Goal: Information Seeking & Learning: Learn about a topic

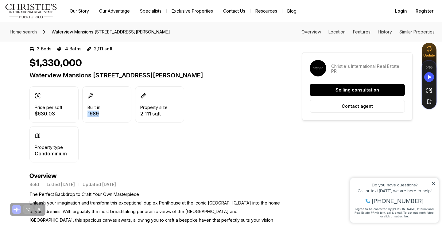
drag, startPoint x: 100, startPoint y: 122, endPoint x: 87, endPoint y: 121, distance: 13.0
click at [87, 116] on p "1989" at bounding box center [93, 113] width 13 height 5
copy p "1989"
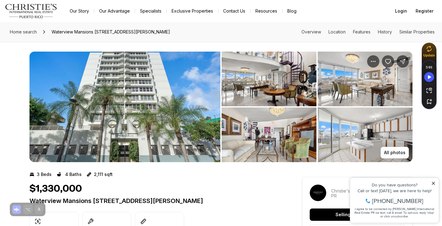
scroll to position [27, 0]
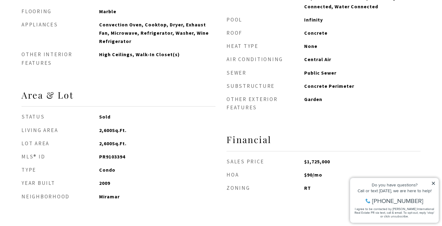
scroll to position [572, 0]
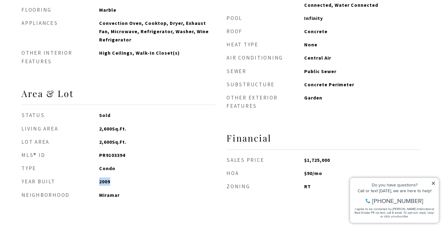
drag, startPoint x: 111, startPoint y: 183, endPoint x: 98, endPoint y: 182, distance: 12.9
click at [98, 182] on li "YEAR BUILT 2009" at bounding box center [118, 181] width 194 height 8
copy li "2009"
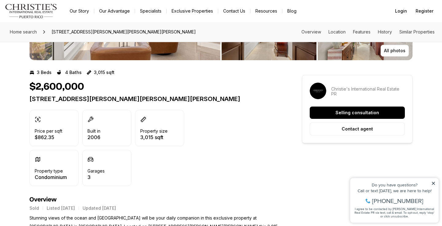
scroll to position [103, 0]
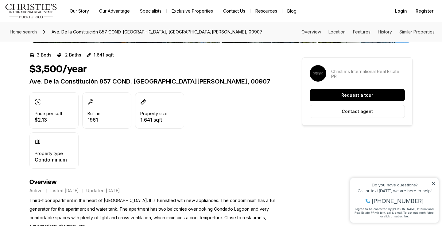
scroll to position [115, 0]
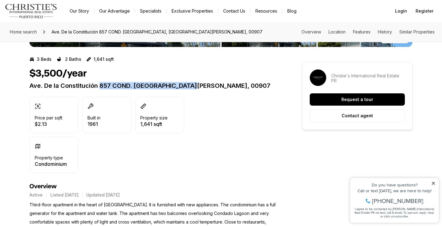
drag, startPoint x: 100, startPoint y: 85, endPoint x: 199, endPoint y: 86, distance: 99.2
click at [199, 86] on p "Ave. De la Constitución 857 COND. [GEOGRAPHIC_DATA][PERSON_NAME], 00907" at bounding box center [154, 85] width 251 height 7
copy p "857 COND. LAGOMAR [GEOGRAPHIC_DATA][PERSON_NAME]"
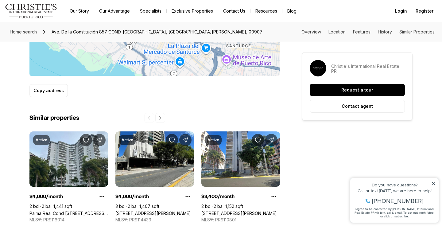
scroll to position [0, 0]
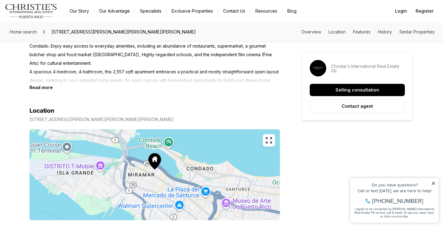
scroll to position [282, 0]
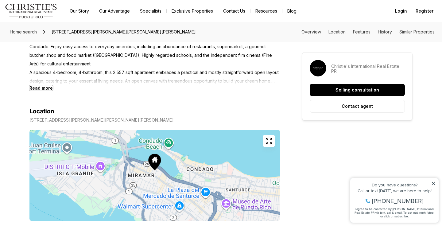
click at [40, 88] on b "Read more" at bounding box center [40, 87] width 23 height 5
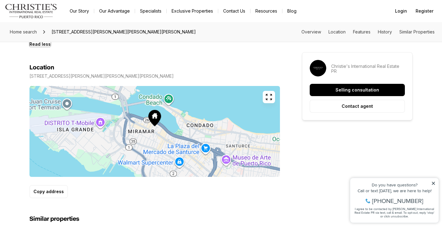
scroll to position [401, 0]
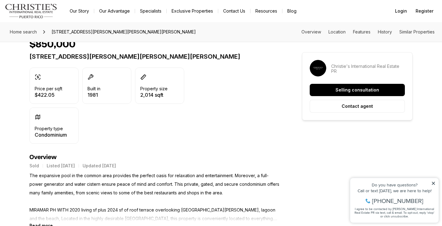
scroll to position [267, 0]
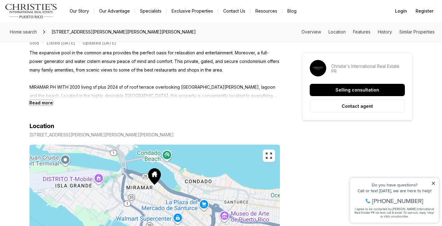
click at [39, 104] on b "Read more" at bounding box center [40, 102] width 23 height 5
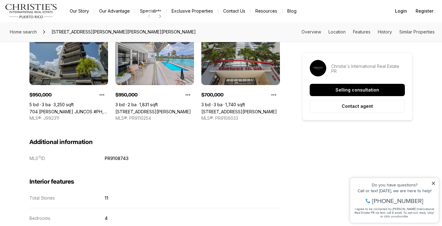
scroll to position [0, 0]
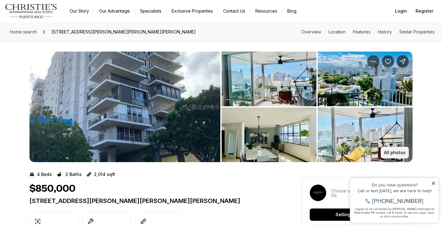
click at [399, 153] on p "All photos" at bounding box center [394, 152] width 21 height 5
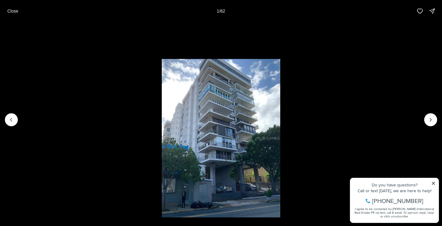
click at [425, 115] on li "1 of 62" at bounding box center [221, 119] width 442 height 195
click at [426, 118] on button "Next slide" at bounding box center [430, 119] width 13 height 13
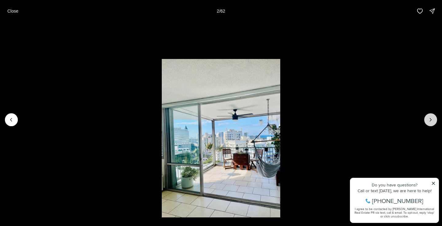
click at [426, 118] on button "Next slide" at bounding box center [430, 119] width 13 height 13
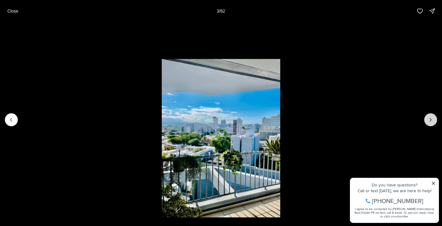
click at [426, 118] on button "Next slide" at bounding box center [430, 119] width 13 height 13
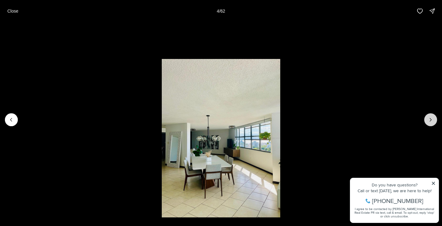
click at [426, 118] on button "Next slide" at bounding box center [430, 119] width 13 height 13
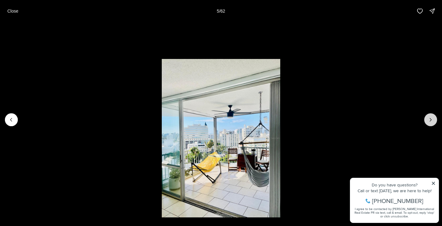
click at [426, 118] on button "Next slide" at bounding box center [430, 119] width 13 height 13
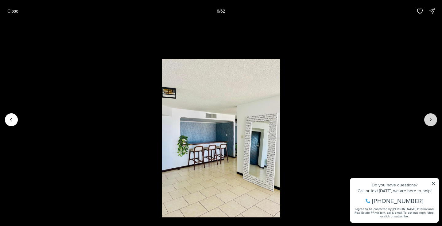
click at [426, 118] on button "Next slide" at bounding box center [430, 119] width 13 height 13
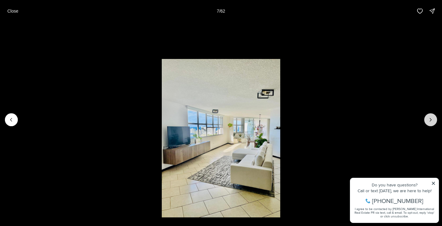
click at [426, 118] on button "Next slide" at bounding box center [430, 119] width 13 height 13
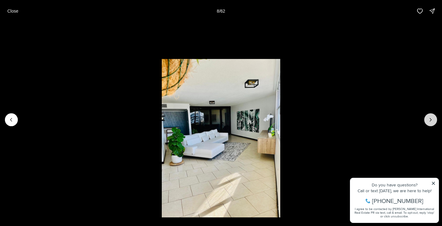
click at [426, 118] on button "Next slide" at bounding box center [430, 119] width 13 height 13
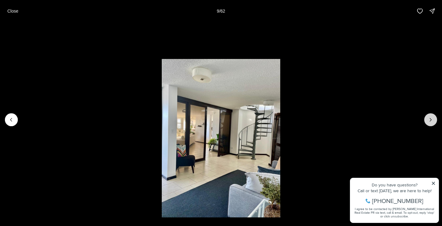
click at [426, 118] on button "Next slide" at bounding box center [430, 119] width 13 height 13
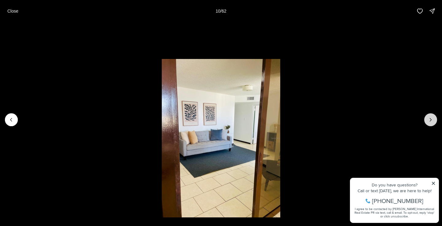
click at [426, 118] on button "Next slide" at bounding box center [430, 119] width 13 height 13
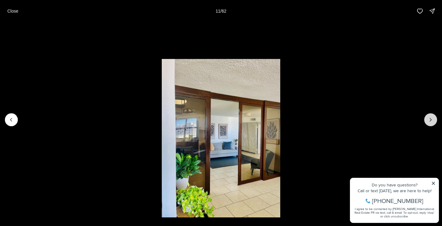
click at [426, 118] on button "Next slide" at bounding box center [430, 119] width 13 height 13
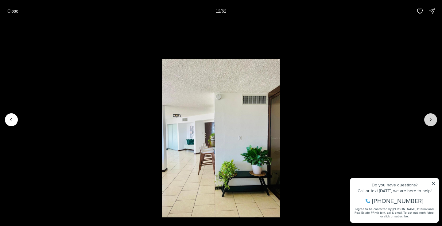
click at [426, 118] on button "Next slide" at bounding box center [430, 119] width 13 height 13
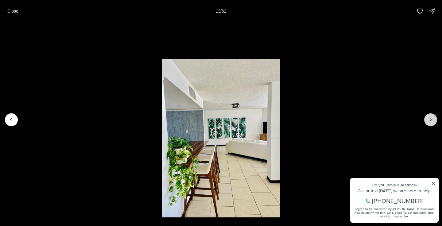
click at [426, 118] on button "Next slide" at bounding box center [430, 119] width 13 height 13
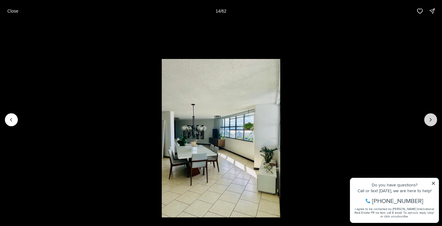
click at [426, 118] on button "Next slide" at bounding box center [430, 119] width 13 height 13
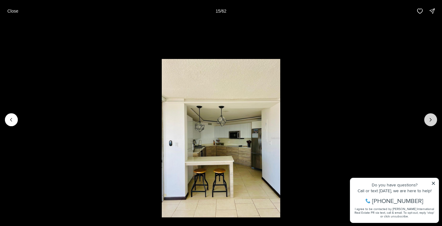
click at [426, 118] on button "Next slide" at bounding box center [430, 119] width 13 height 13
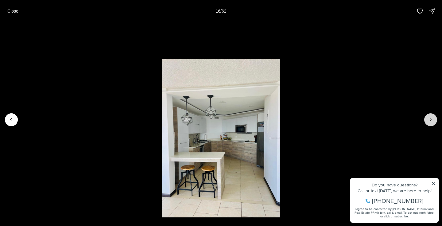
click at [426, 118] on button "Next slide" at bounding box center [430, 119] width 13 height 13
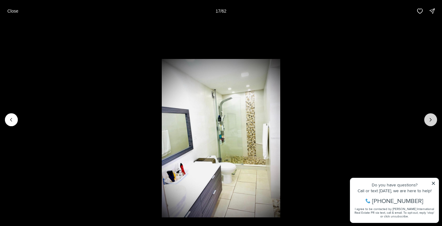
click at [426, 118] on button "Next slide" at bounding box center [430, 119] width 13 height 13
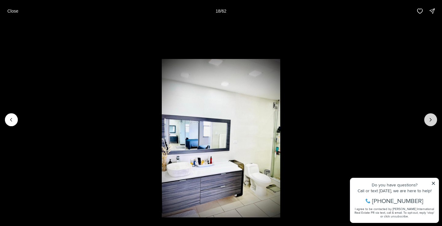
click at [426, 118] on button "Next slide" at bounding box center [430, 119] width 13 height 13
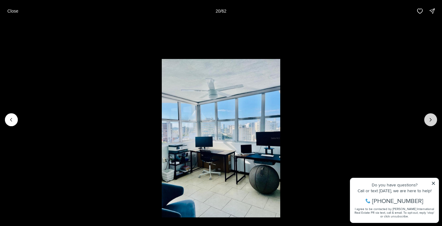
click at [426, 118] on button "Next slide" at bounding box center [430, 119] width 13 height 13
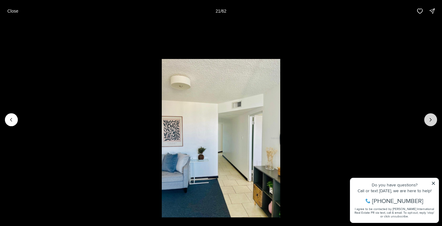
click at [426, 118] on button "Next slide" at bounding box center [430, 119] width 13 height 13
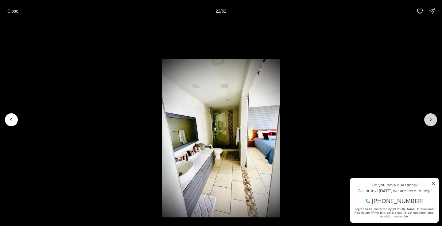
click at [426, 118] on button "Next slide" at bounding box center [430, 119] width 13 height 13
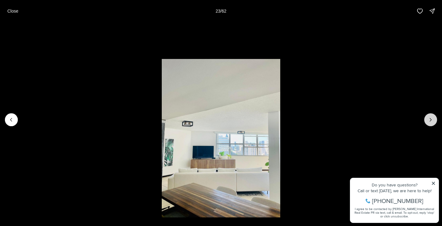
click at [426, 118] on button "Next slide" at bounding box center [430, 119] width 13 height 13
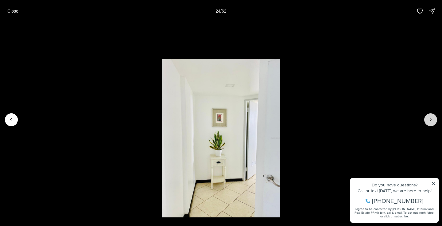
click at [426, 118] on button "Next slide" at bounding box center [430, 119] width 13 height 13
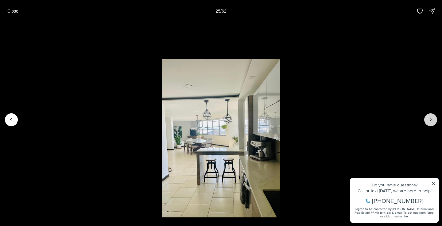
click at [426, 118] on button "Next slide" at bounding box center [430, 119] width 13 height 13
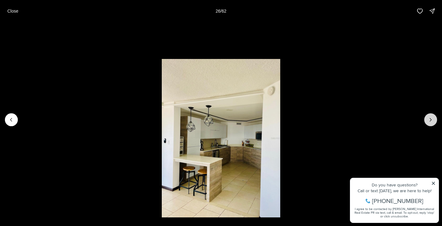
click at [426, 118] on button "Next slide" at bounding box center [430, 119] width 13 height 13
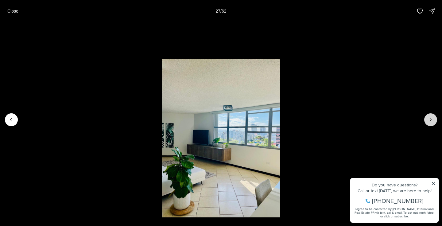
click at [426, 118] on button "Next slide" at bounding box center [430, 119] width 13 height 13
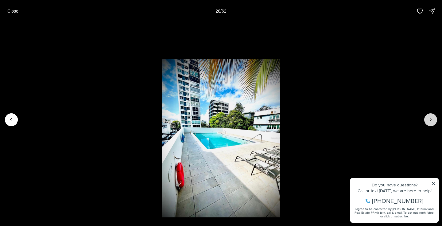
click at [426, 118] on button "Next slide" at bounding box center [430, 119] width 13 height 13
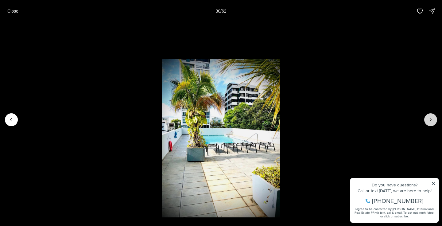
click at [426, 118] on button "Next slide" at bounding box center [430, 119] width 13 height 13
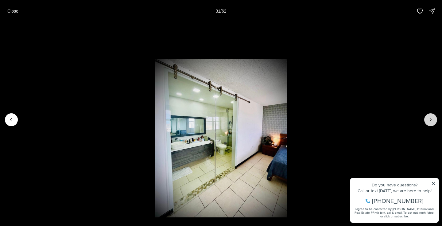
click at [426, 118] on button "Next slide" at bounding box center [430, 119] width 13 height 13
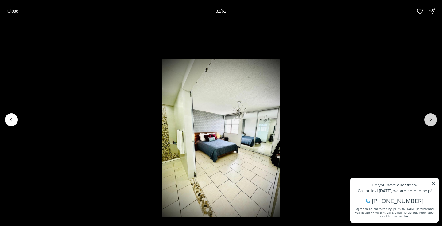
click at [426, 118] on button "Next slide" at bounding box center [430, 119] width 13 height 13
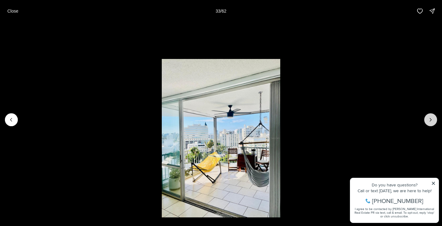
click at [426, 118] on button "Next slide" at bounding box center [430, 119] width 13 height 13
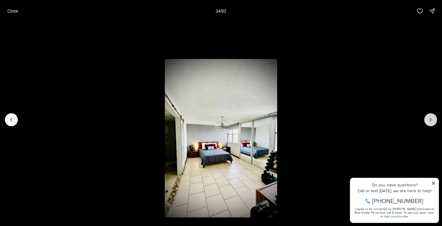
click at [426, 118] on button "Next slide" at bounding box center [430, 119] width 13 height 13
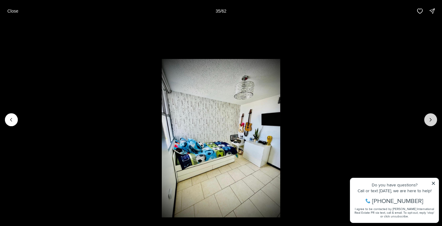
click at [426, 118] on button "Next slide" at bounding box center [430, 119] width 13 height 13
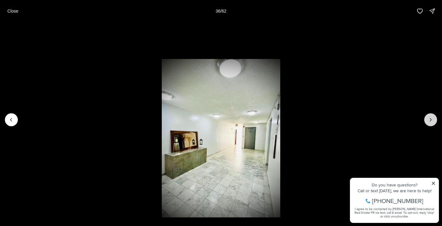
click at [426, 118] on button "Next slide" at bounding box center [430, 119] width 13 height 13
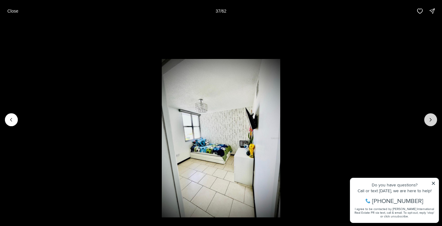
click at [426, 118] on button "Next slide" at bounding box center [430, 119] width 13 height 13
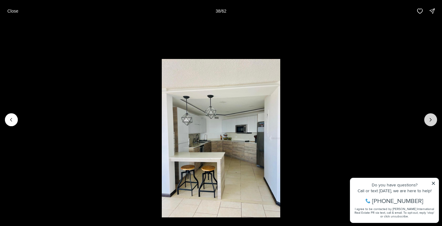
click at [426, 118] on button "Next slide" at bounding box center [430, 119] width 13 height 13
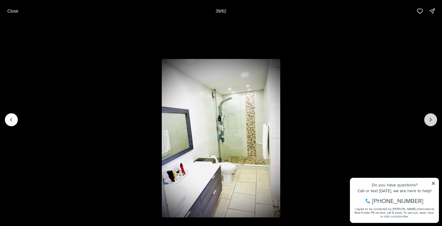
click at [426, 118] on button "Next slide" at bounding box center [430, 119] width 13 height 13
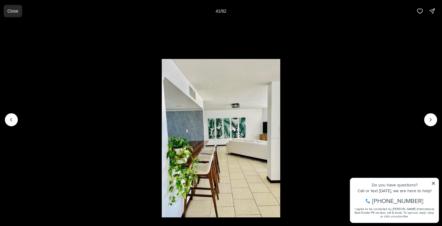
click at [9, 12] on p "Close" at bounding box center [12, 11] width 11 height 5
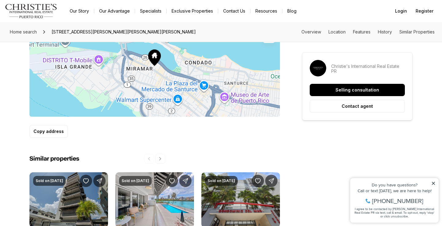
scroll to position [518, 0]
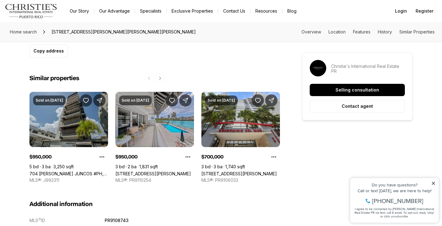
click at [153, 171] on link "[STREET_ADDRESS][PERSON_NAME]" at bounding box center [153, 173] width 76 height 5
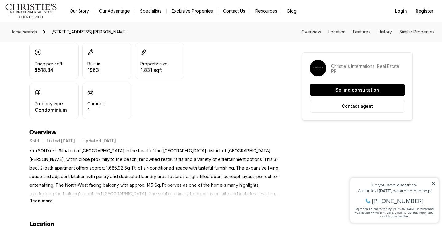
scroll to position [173, 0]
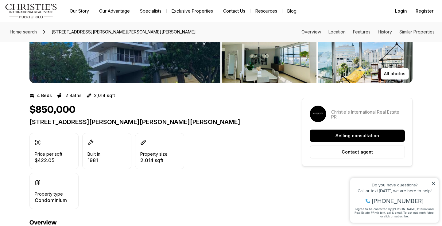
scroll to position [85, 0]
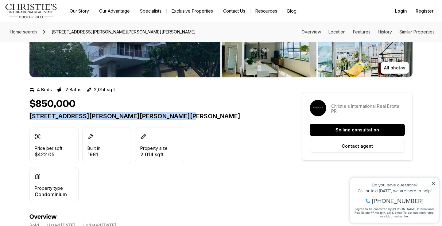
drag, startPoint x: 27, startPoint y: 115, endPoint x: 197, endPoint y: 113, distance: 170.1
copy p "[STREET_ADDRESS][PERSON_NAME][PERSON_NAME][PERSON_NAME]"
